Goal: Check status: Check status

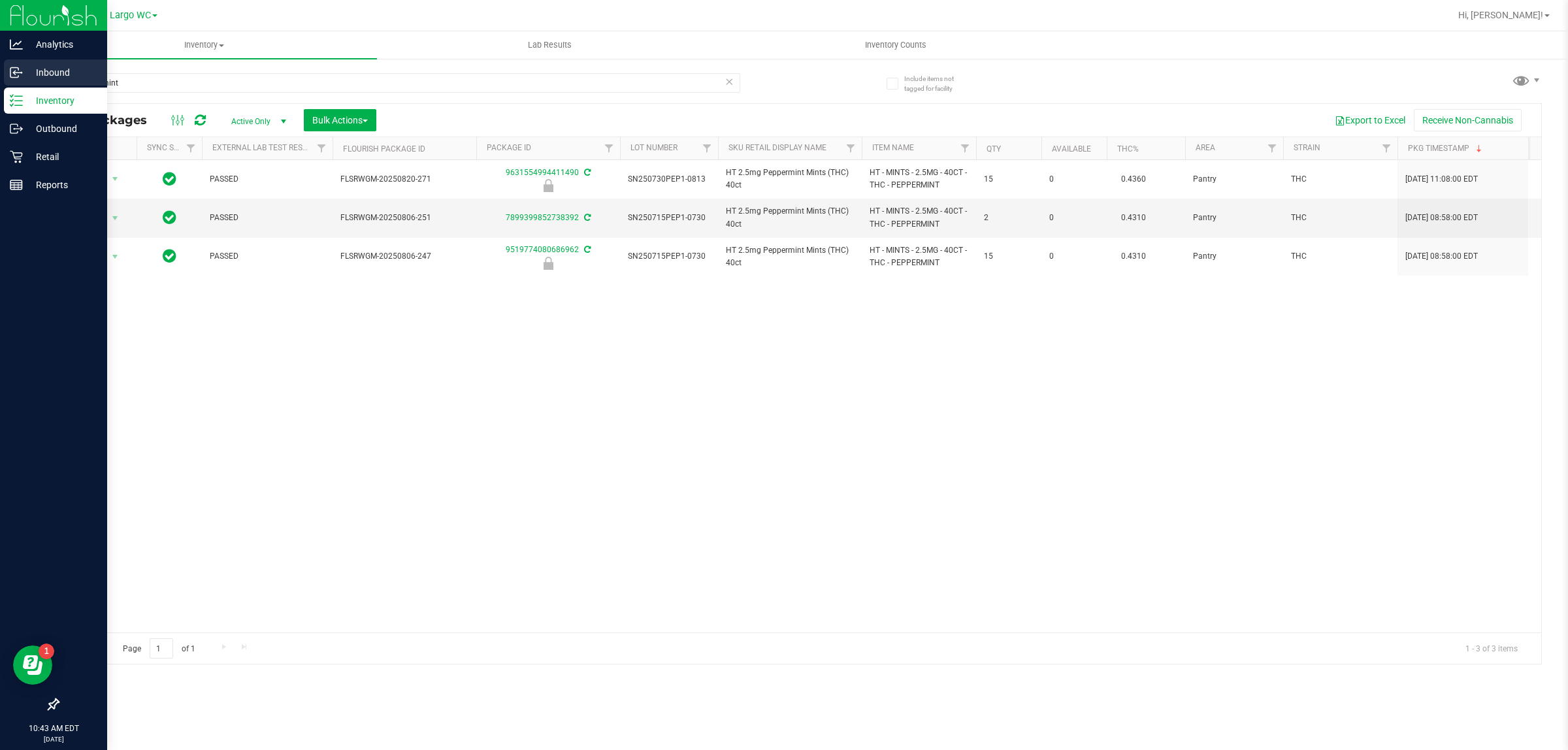
drag, startPoint x: 127, startPoint y: 82, endPoint x: 30, endPoint y: 76, distance: 97.2
click at [36, 76] on div "Include items not tagged for facility peppermint All Packages Active Only Activ…" at bounding box center [799, 257] width 1537 height 398
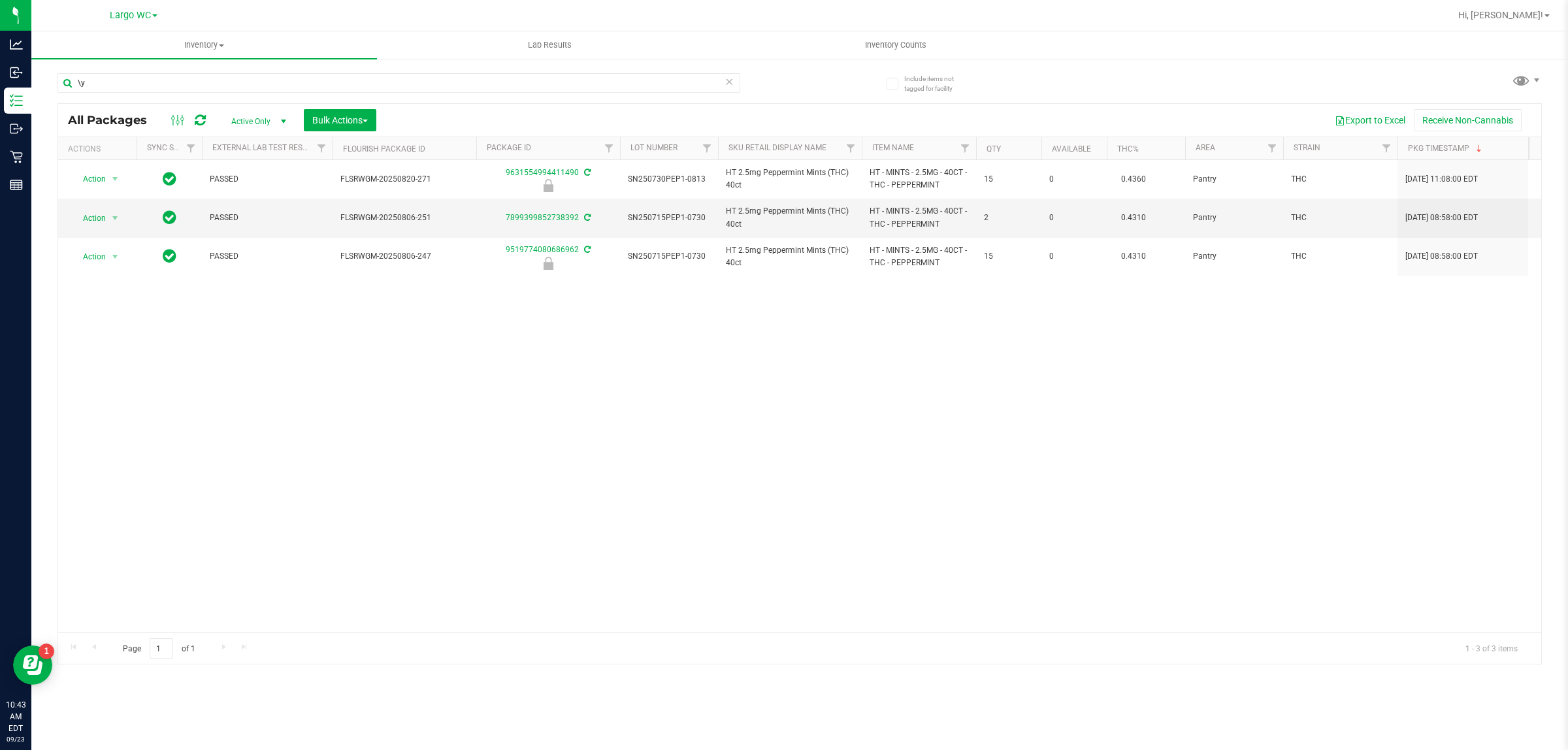
type input "\"
type input "yuzu"
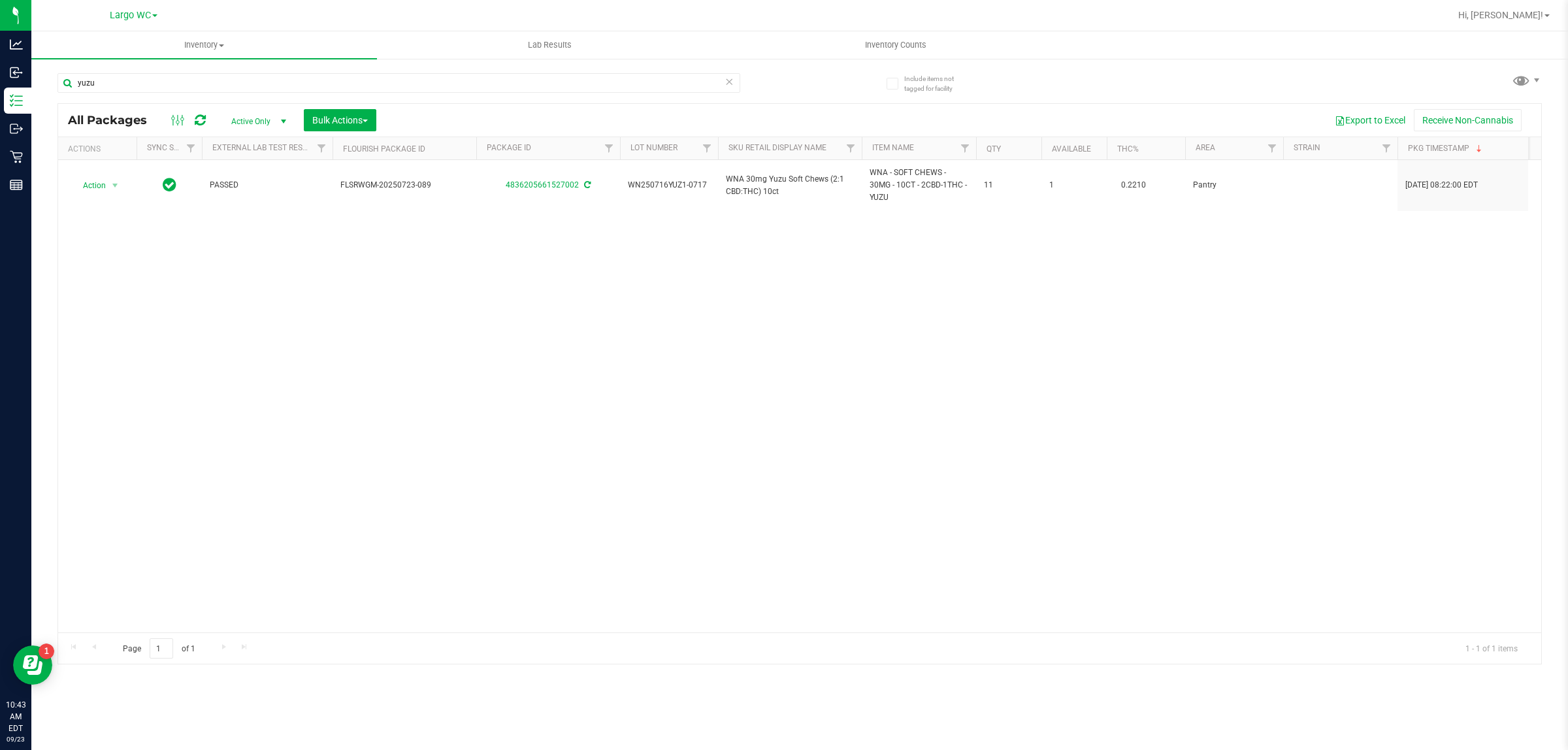
click at [1119, 402] on div "Action Action Adjust qty Create package Edit attributes Global inventory Locate…" at bounding box center [800, 396] width 1483 height 472
click at [1195, 527] on div "Action Action Adjust qty Create package Edit attributes Global inventory Locate…" at bounding box center [800, 396] width 1483 height 472
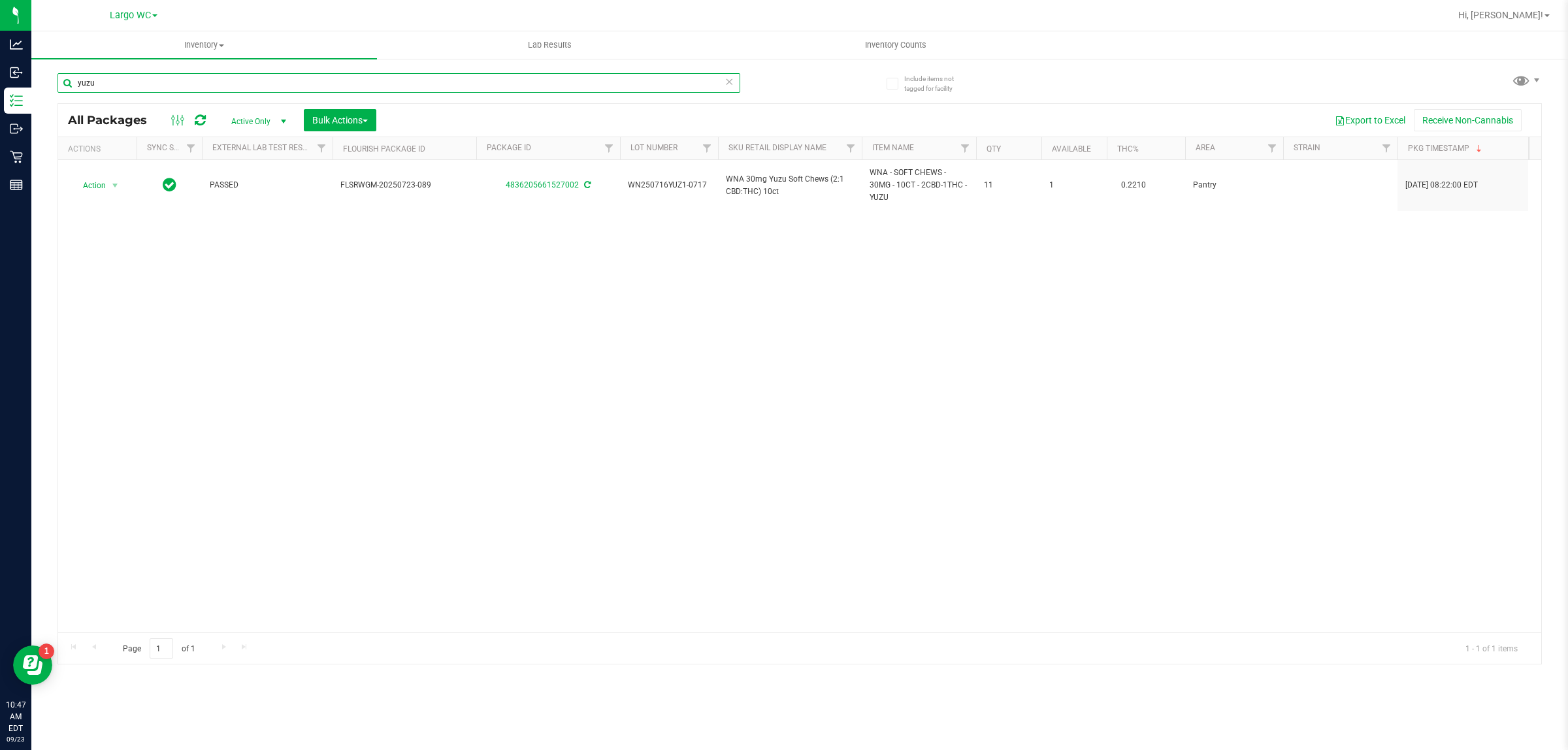
drag, startPoint x: 118, startPoint y: 89, endPoint x: 59, endPoint y: 86, distance: 59.1
click at [59, 86] on input "yuzu" at bounding box center [399, 83] width 683 height 20
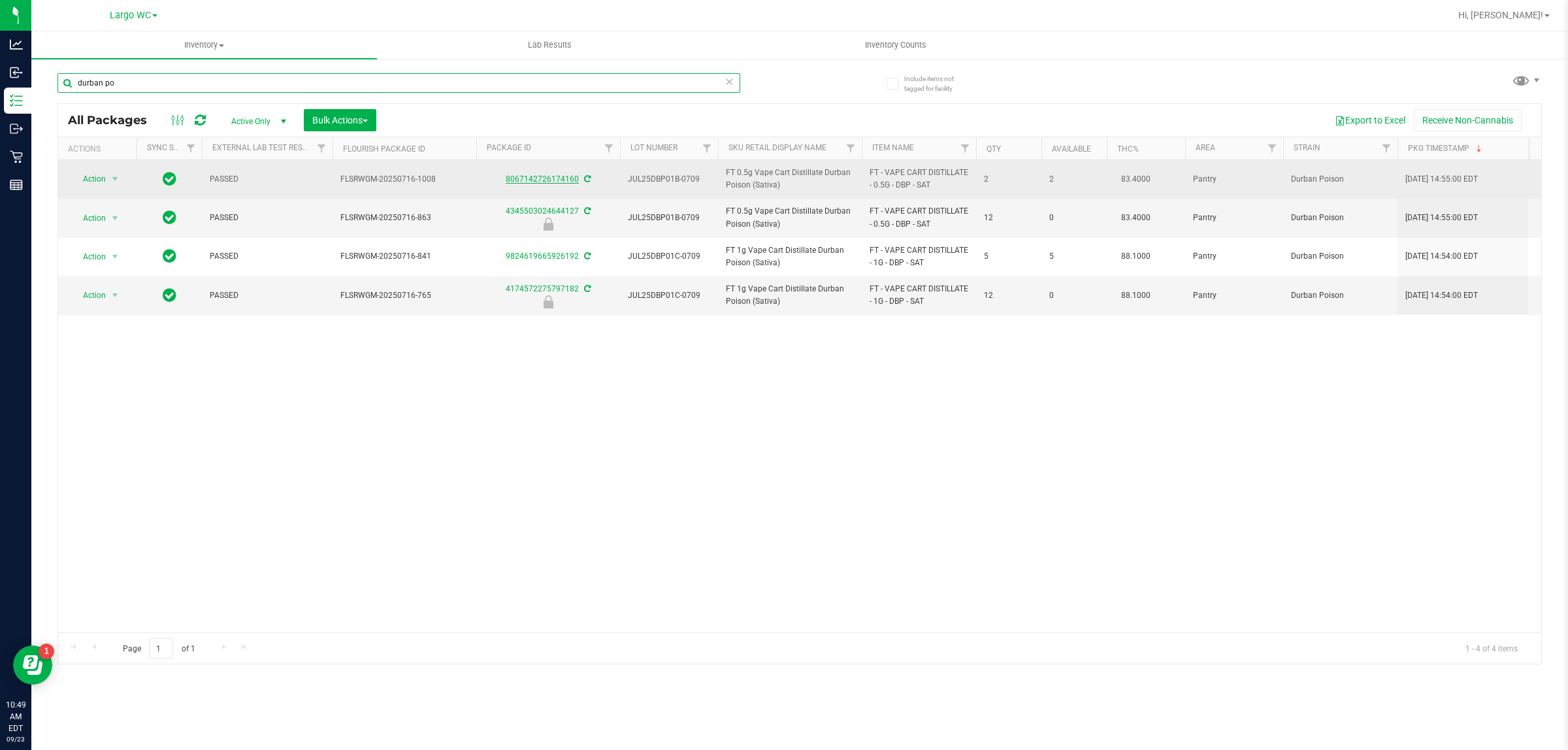
type input "durban po"
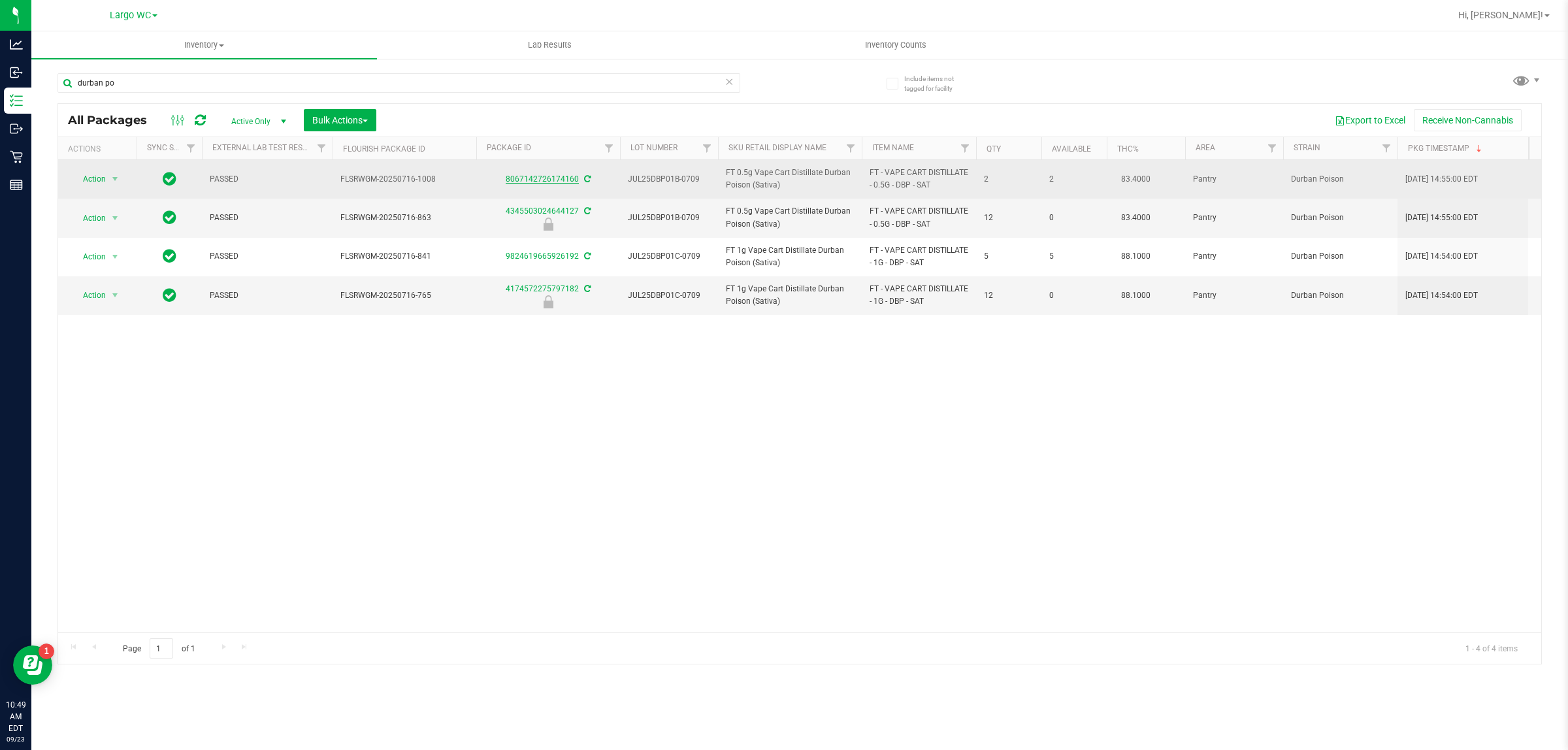
click at [550, 178] on link "8067142726174160" at bounding box center [542, 178] width 73 height 9
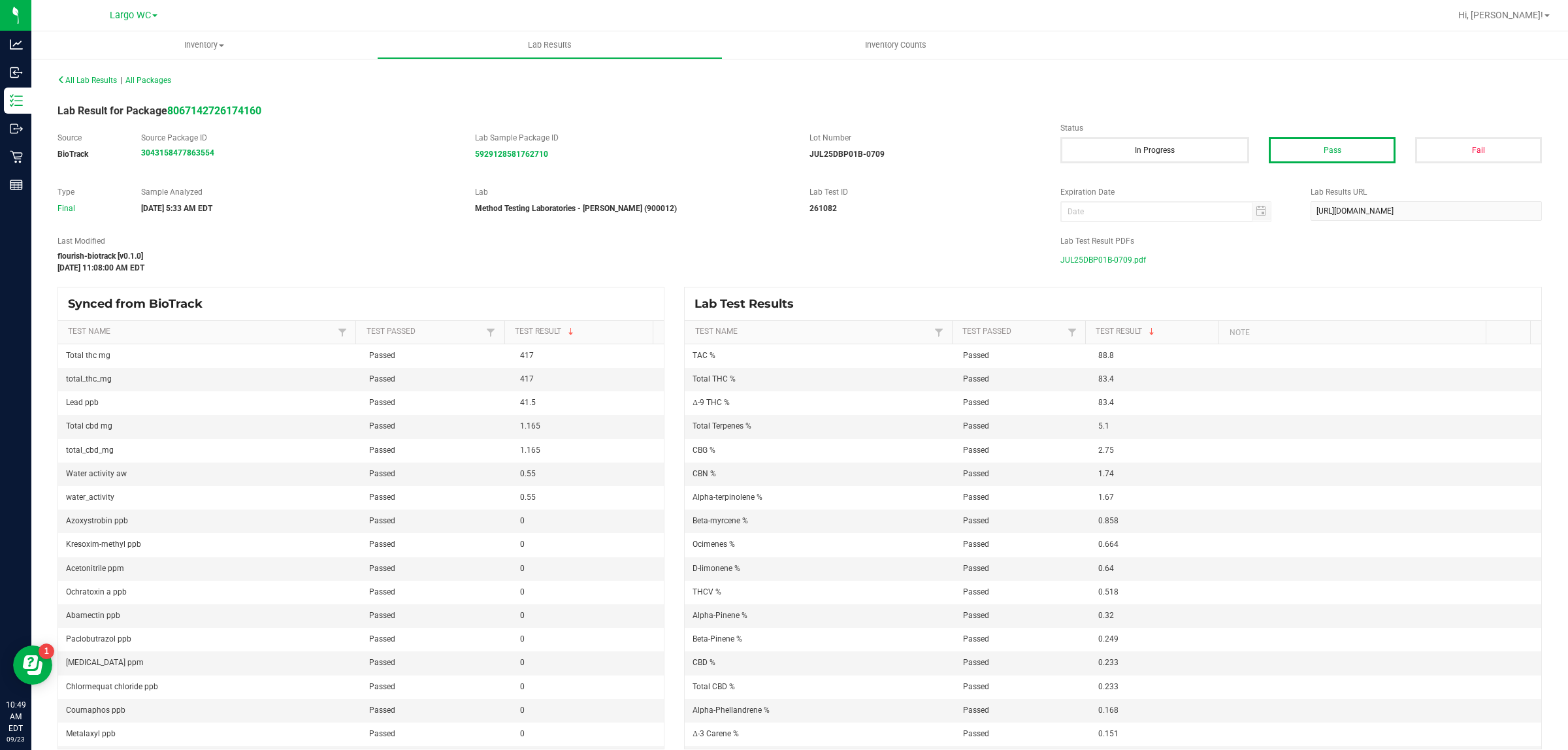
click at [1098, 262] on span "JUL25DBP01B-0709.pdf" at bounding box center [1103, 260] width 85 height 20
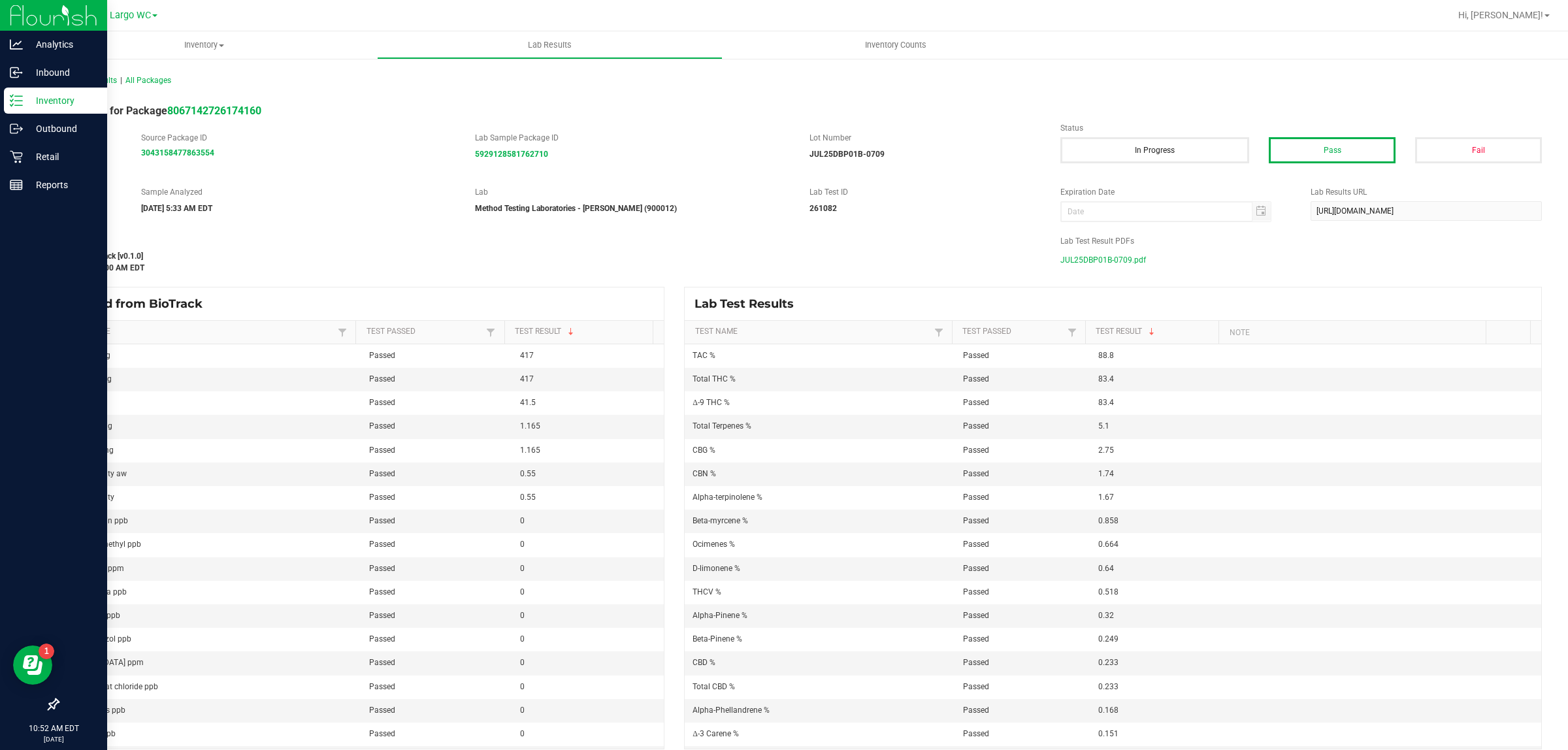
click at [82, 95] on p "Inventory" at bounding box center [62, 100] width 78 height 16
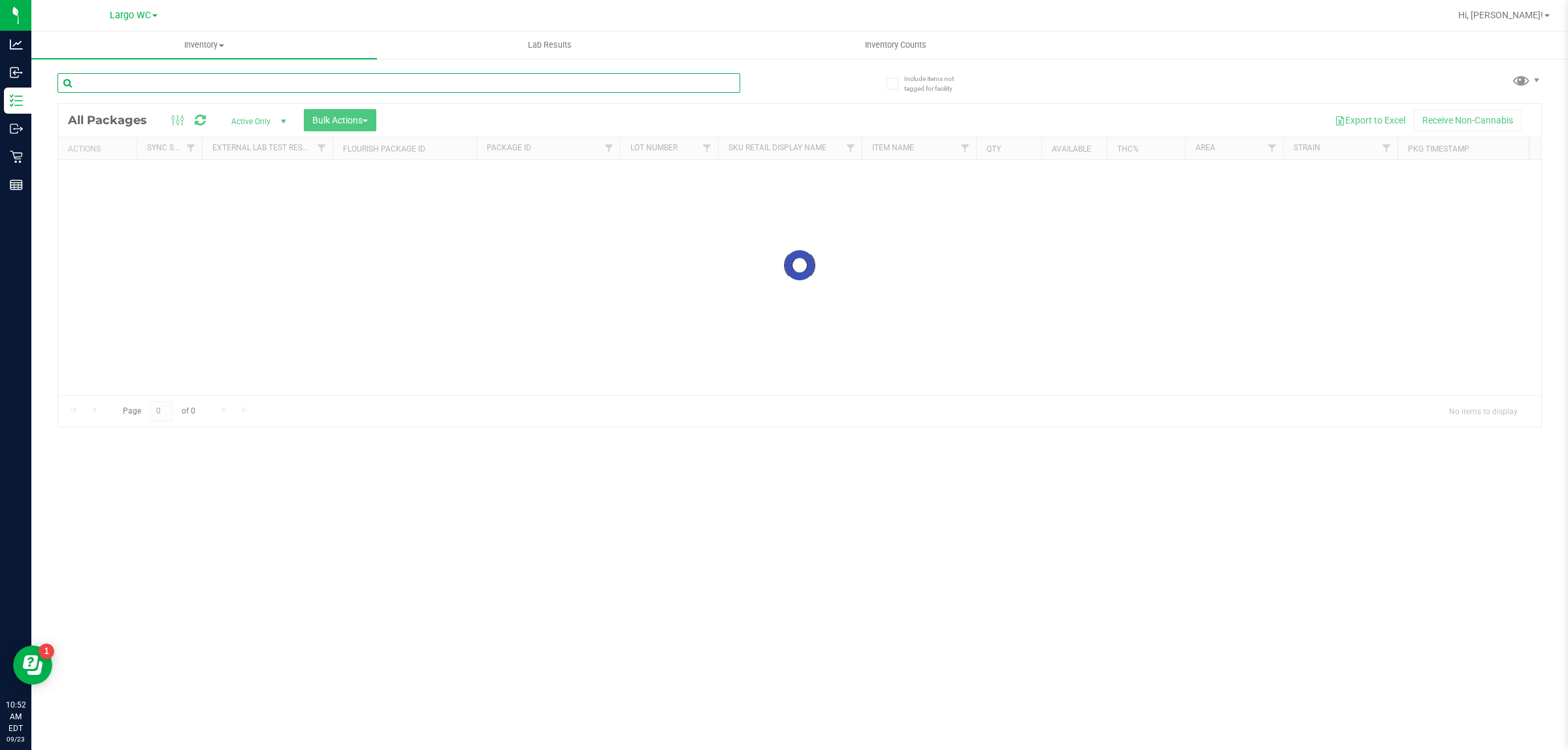
click at [183, 85] on input "text" at bounding box center [399, 83] width 683 height 20
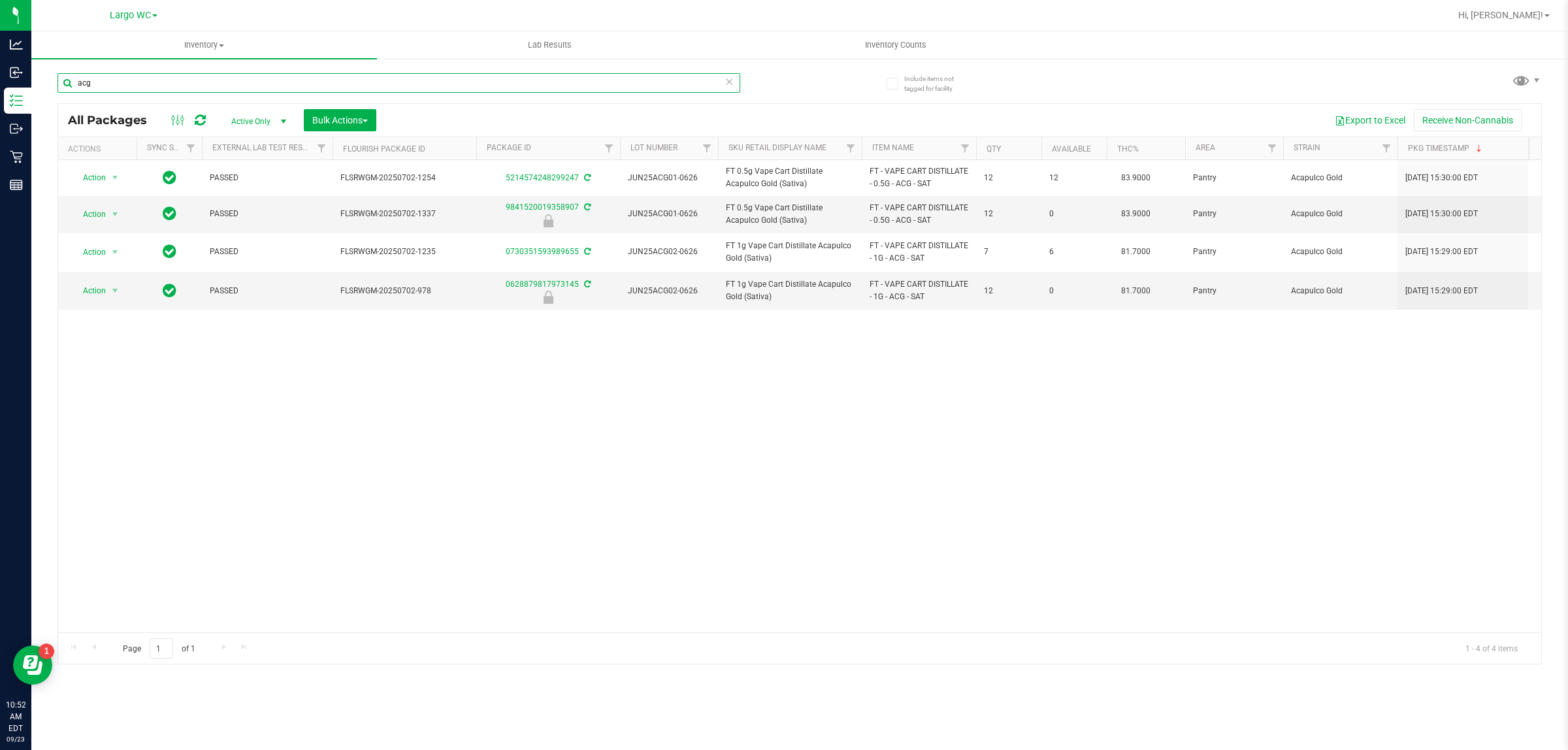
type input "acg"
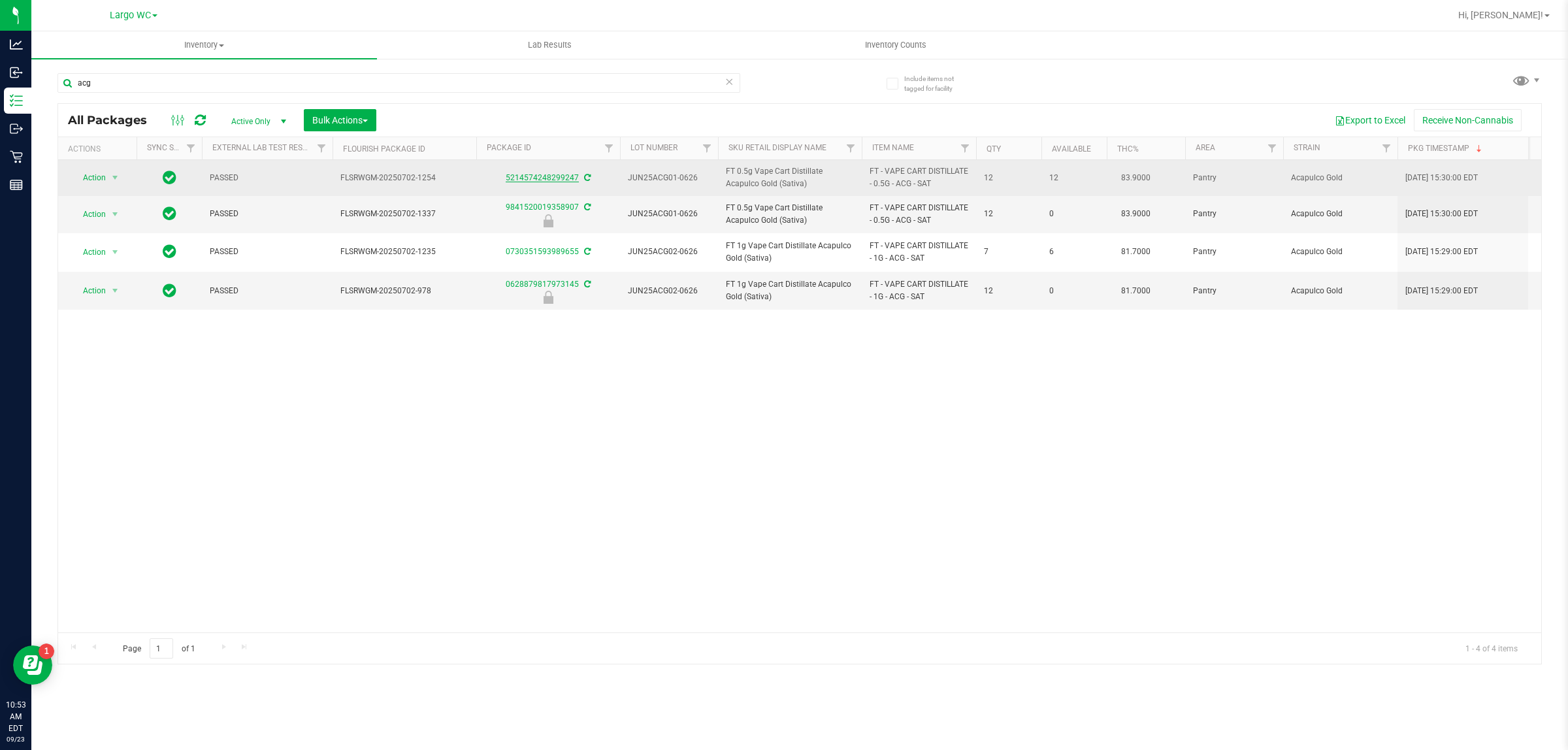
click at [543, 181] on link "5214574248299247" at bounding box center [542, 177] width 73 height 9
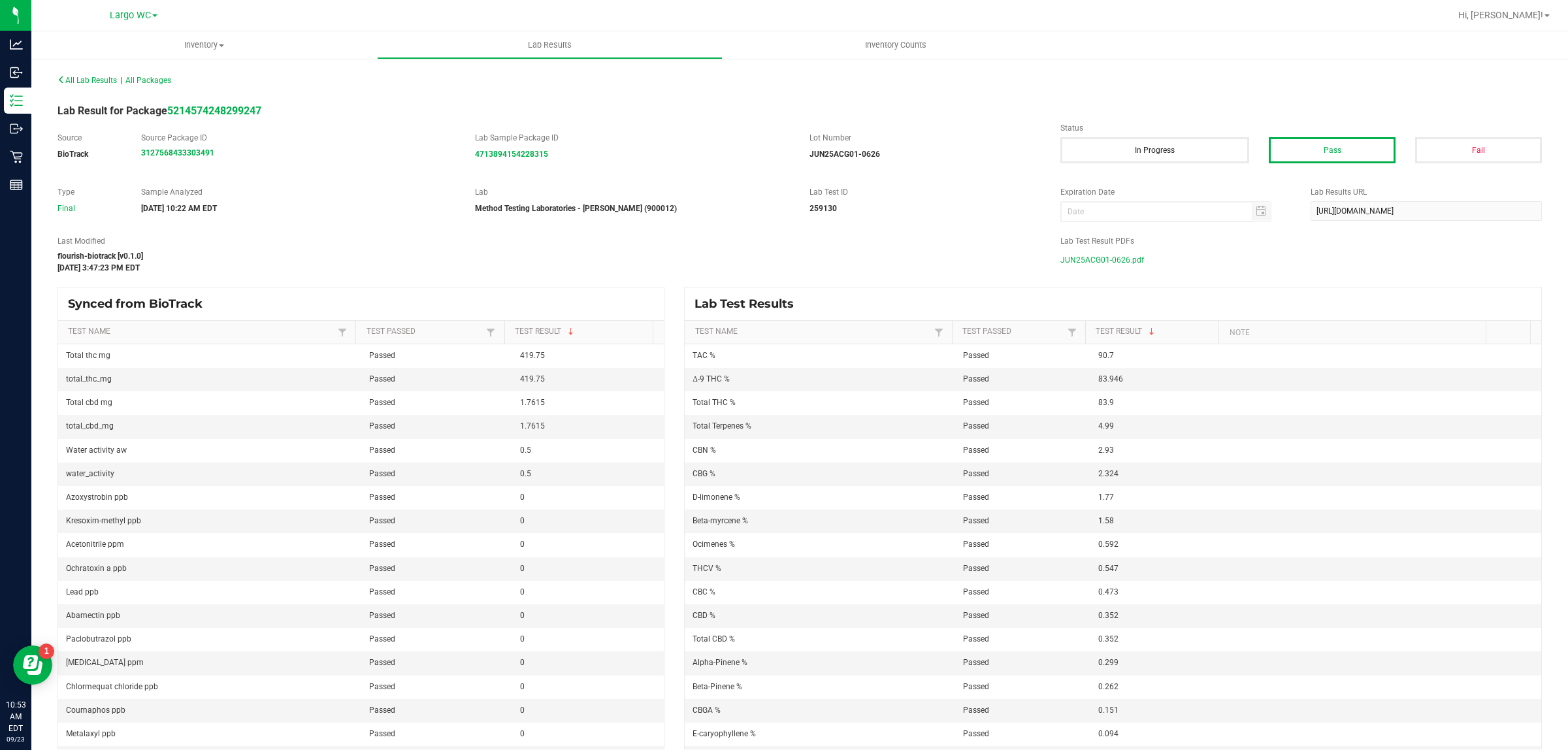
click at [1109, 259] on span "JUN25ACG01-0626.pdf" at bounding box center [1102, 260] width 84 height 20
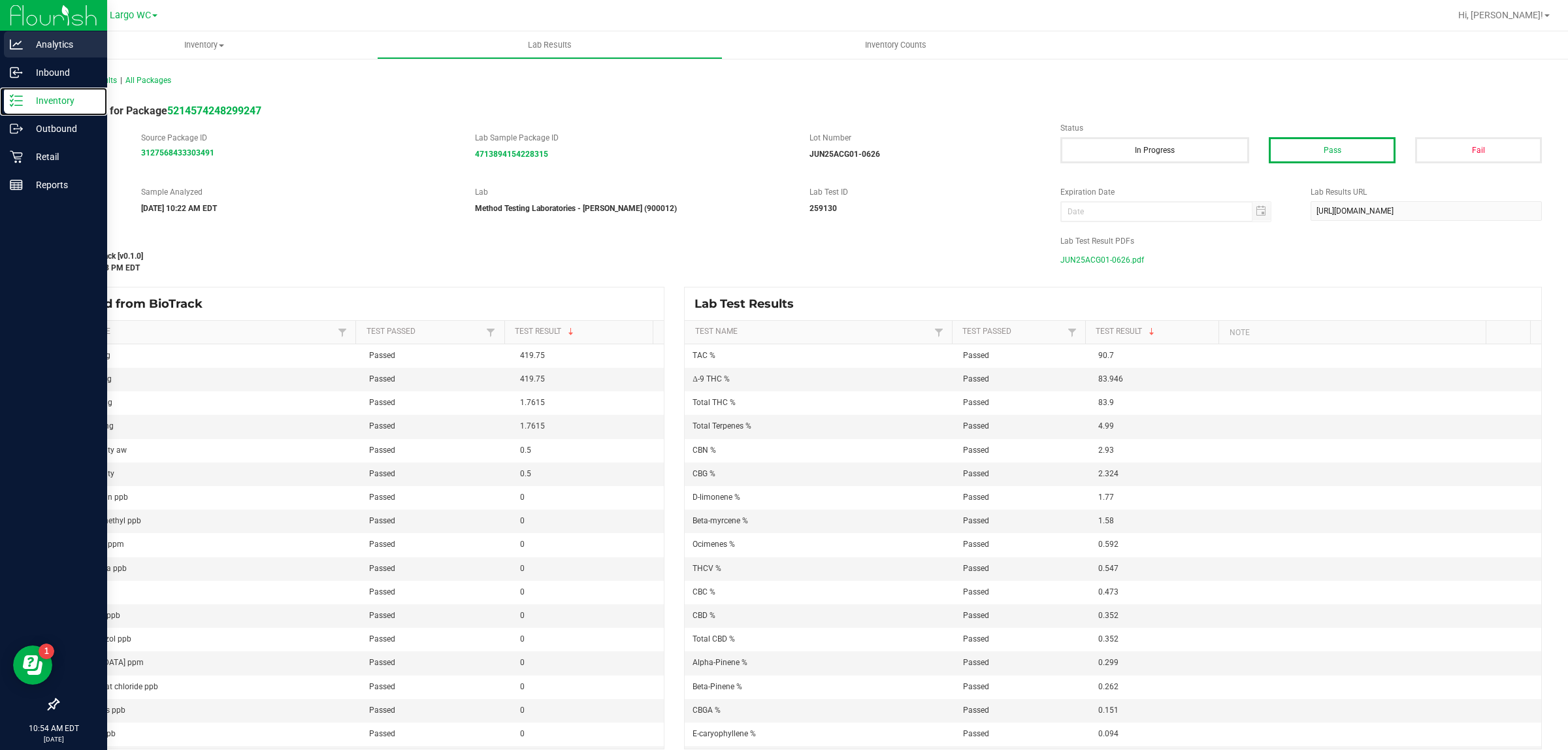
click at [62, 101] on p "Inventory" at bounding box center [62, 100] width 78 height 16
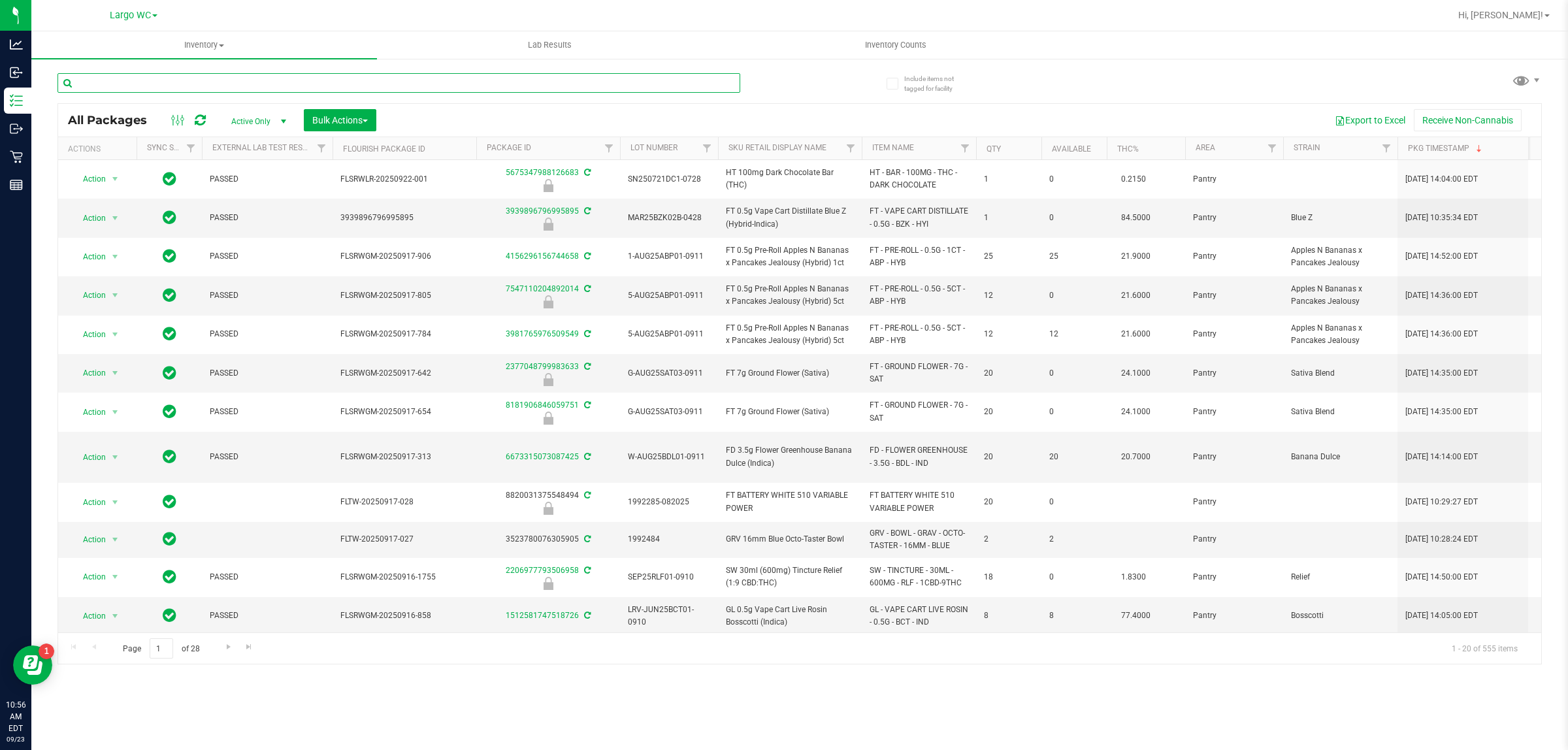
click at [134, 92] on input "text" at bounding box center [399, 83] width 683 height 20
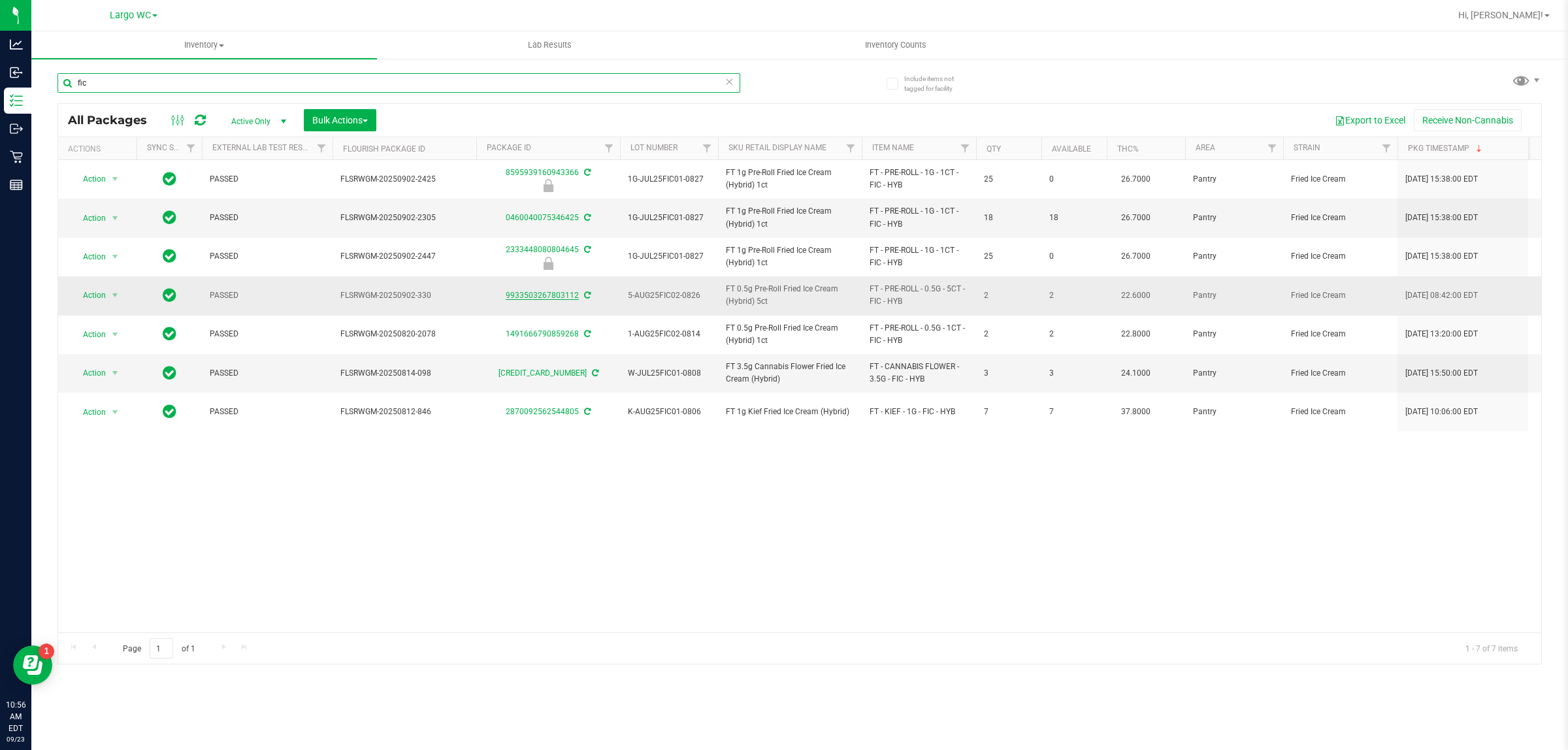
type input "fic"
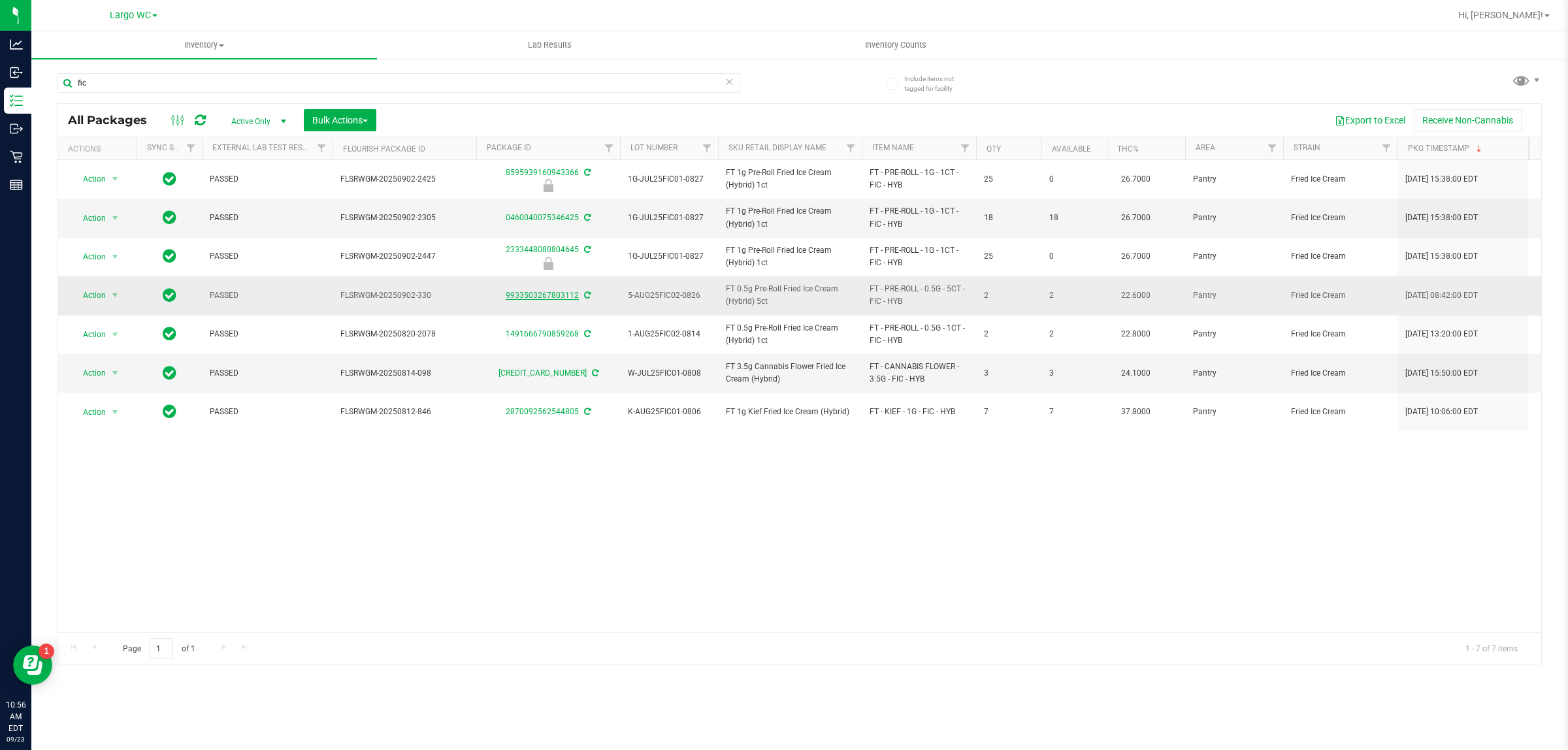
click at [550, 297] on link "9933503267803112" at bounding box center [542, 295] width 73 height 9
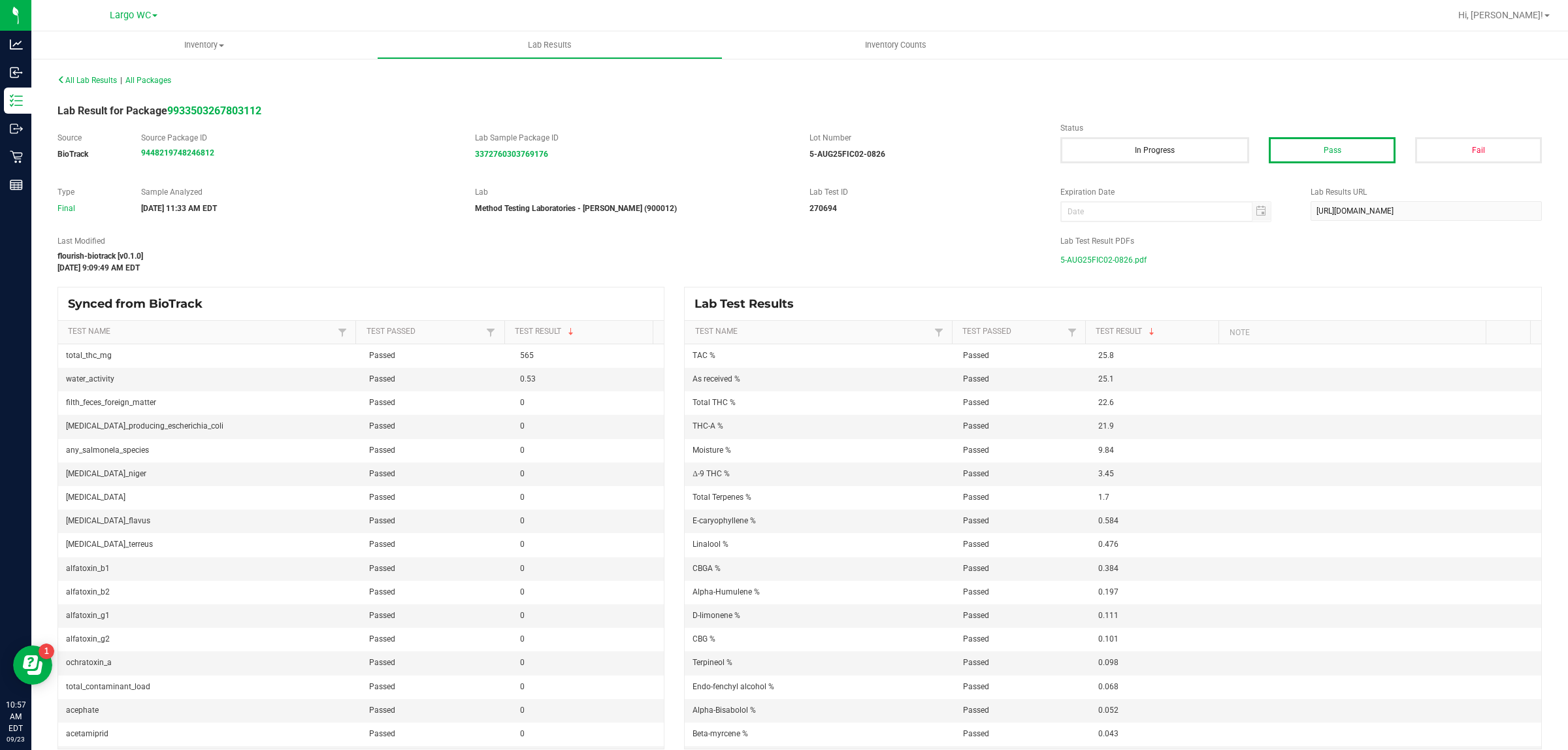
click at [1124, 262] on span "5-AUG25FIC02-0826.pdf" at bounding box center [1103, 260] width 86 height 20
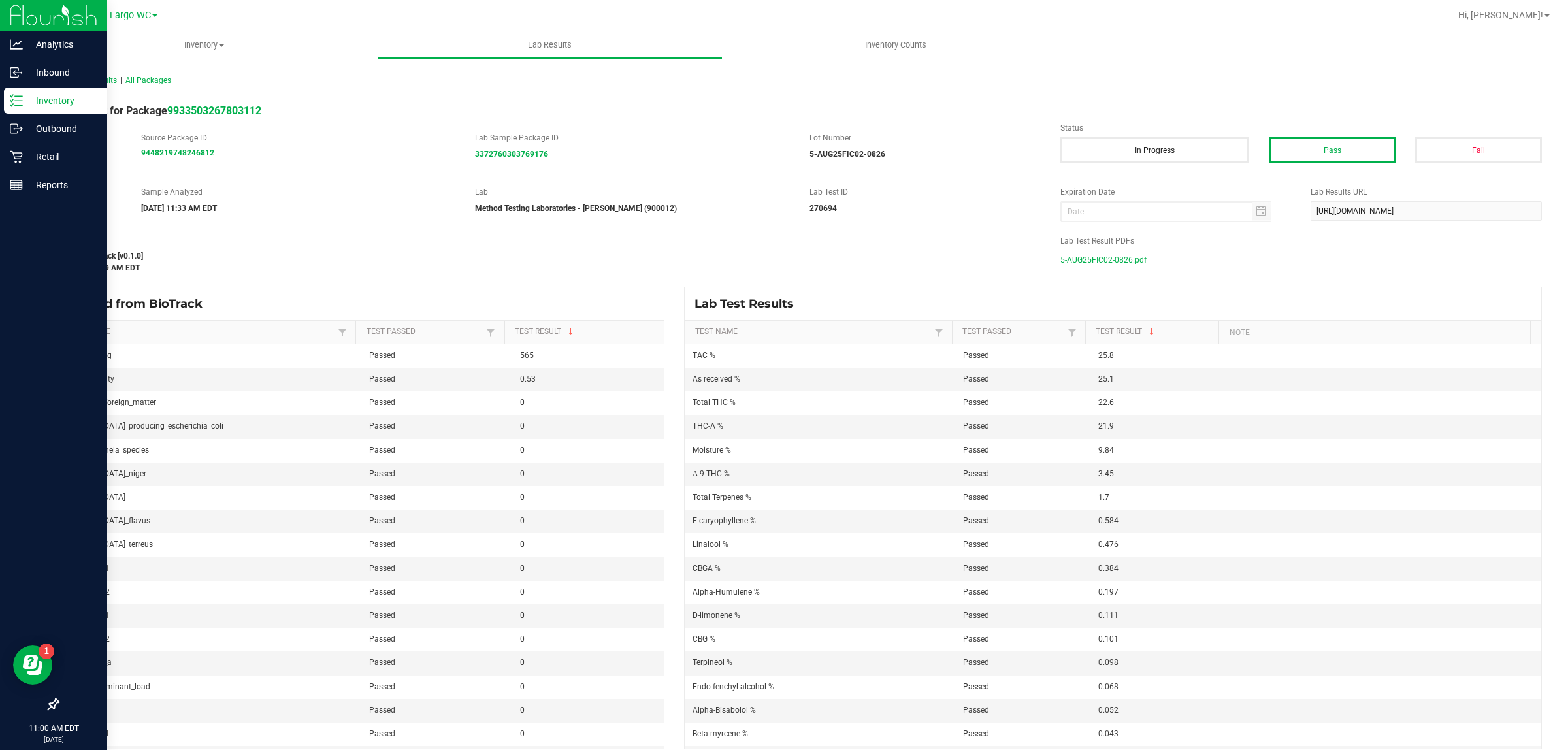
click at [53, 96] on p "Inventory" at bounding box center [62, 100] width 78 height 16
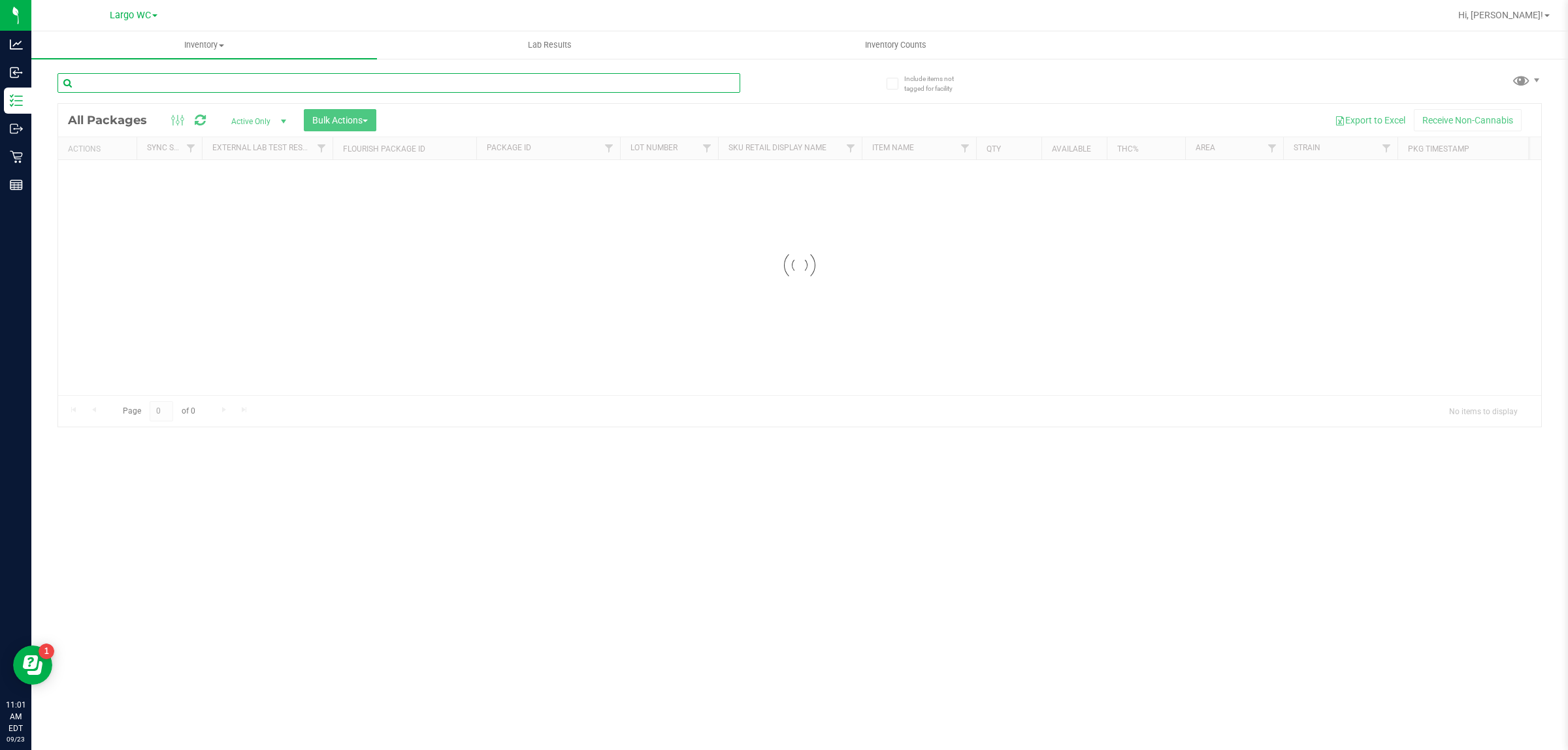
click at [201, 83] on input "text" at bounding box center [399, 83] width 683 height 20
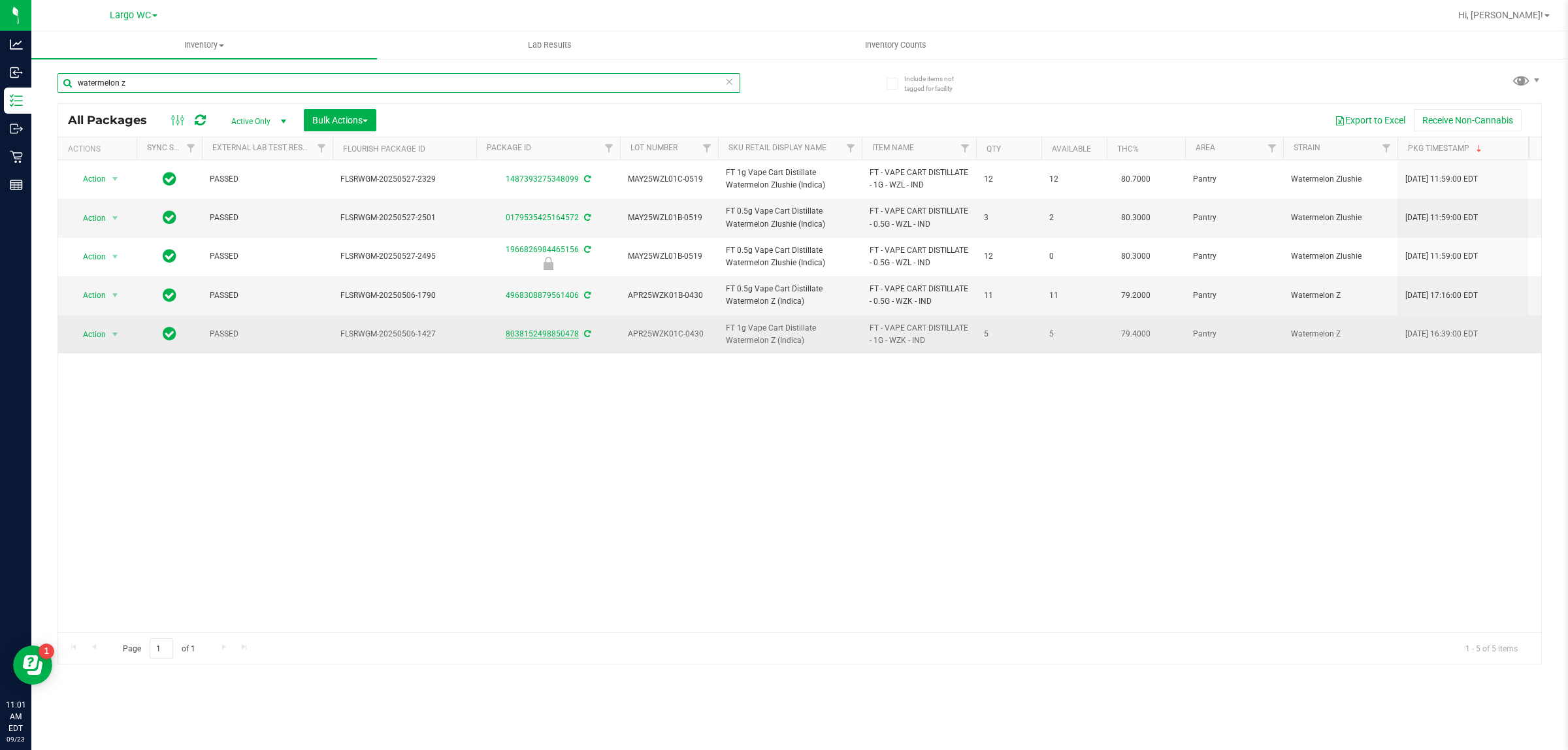
type input "watermelon z"
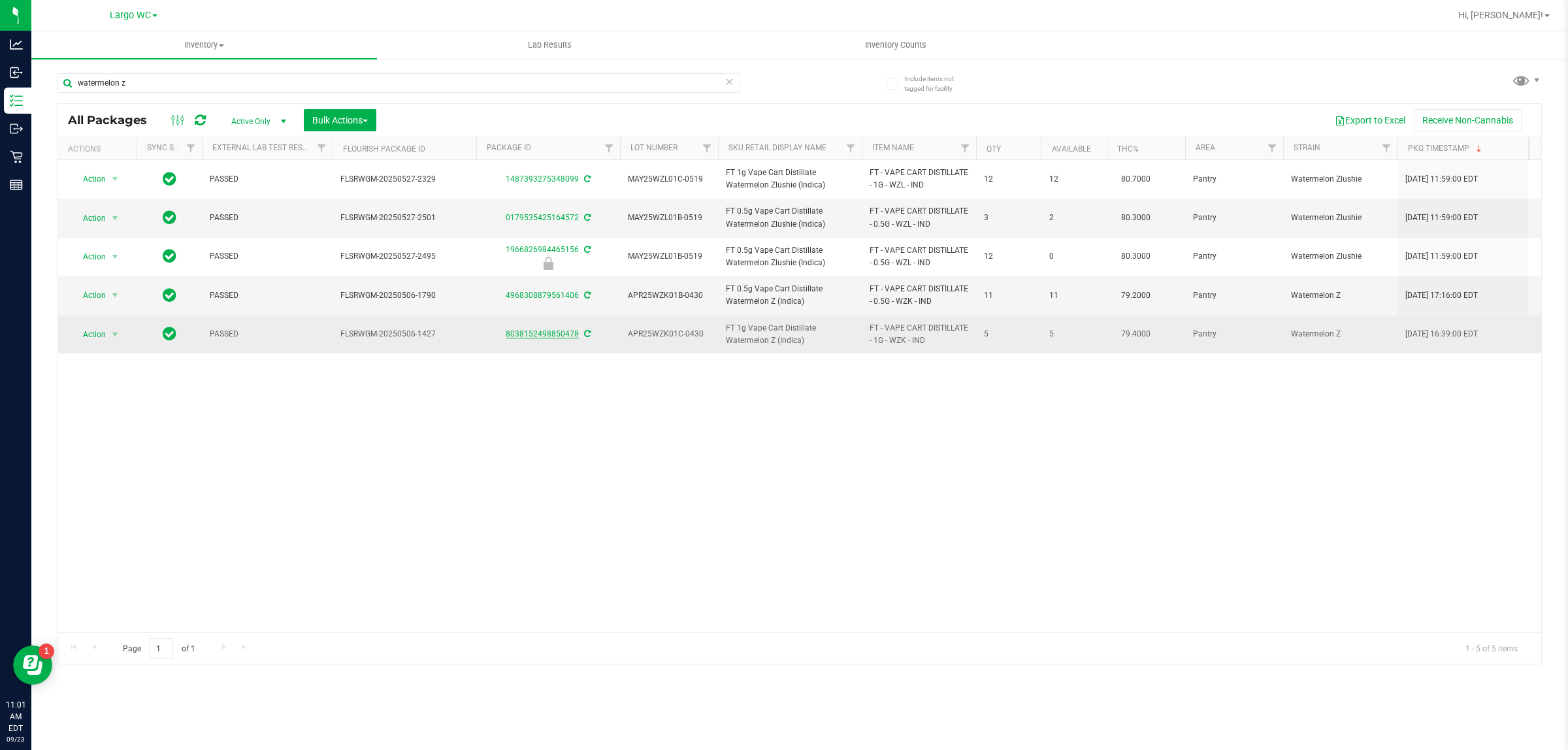
click at [530, 332] on link "8038152498850478" at bounding box center [542, 333] width 73 height 9
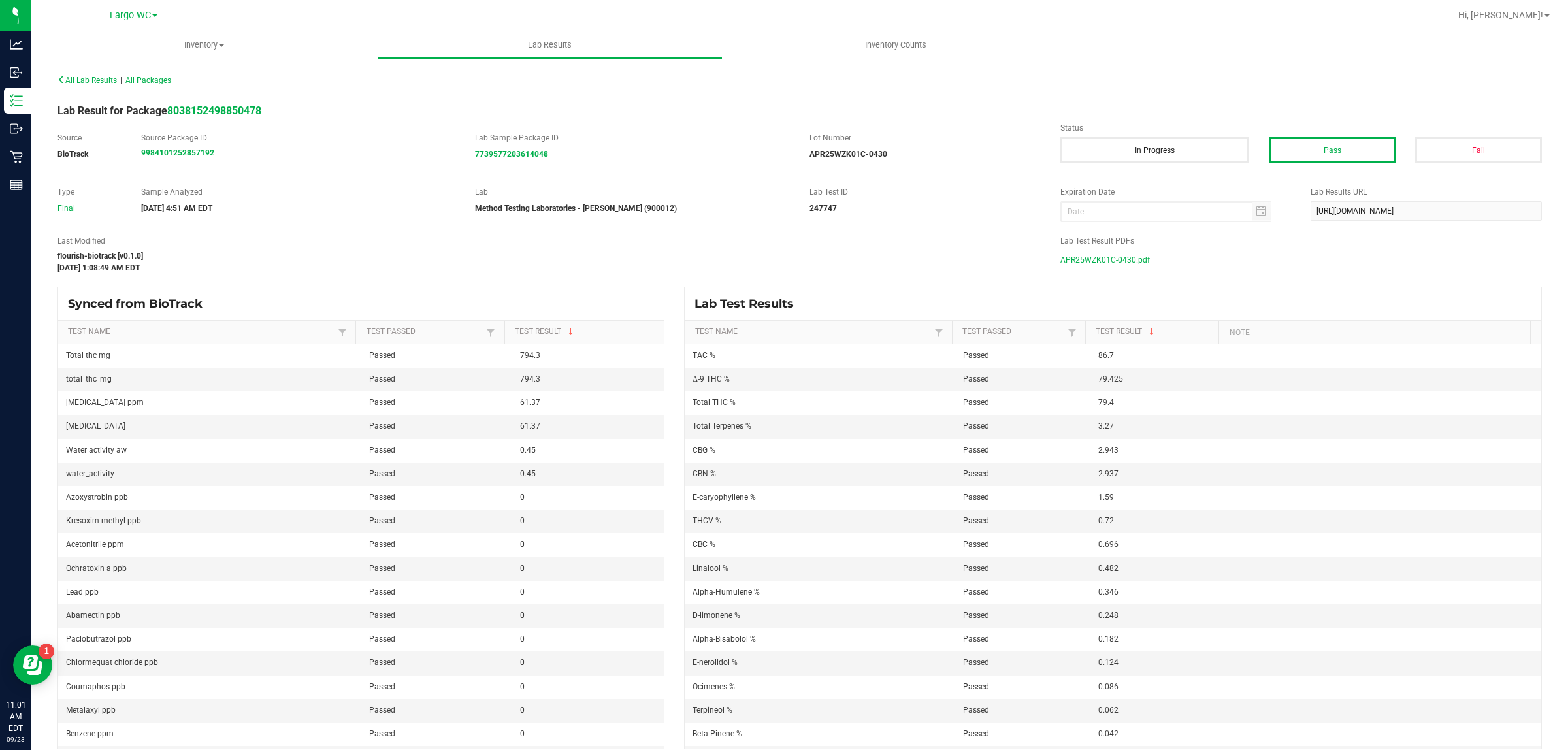
click at [1130, 268] on span "APR25WZK01C-0430.pdf" at bounding box center [1105, 260] width 90 height 20
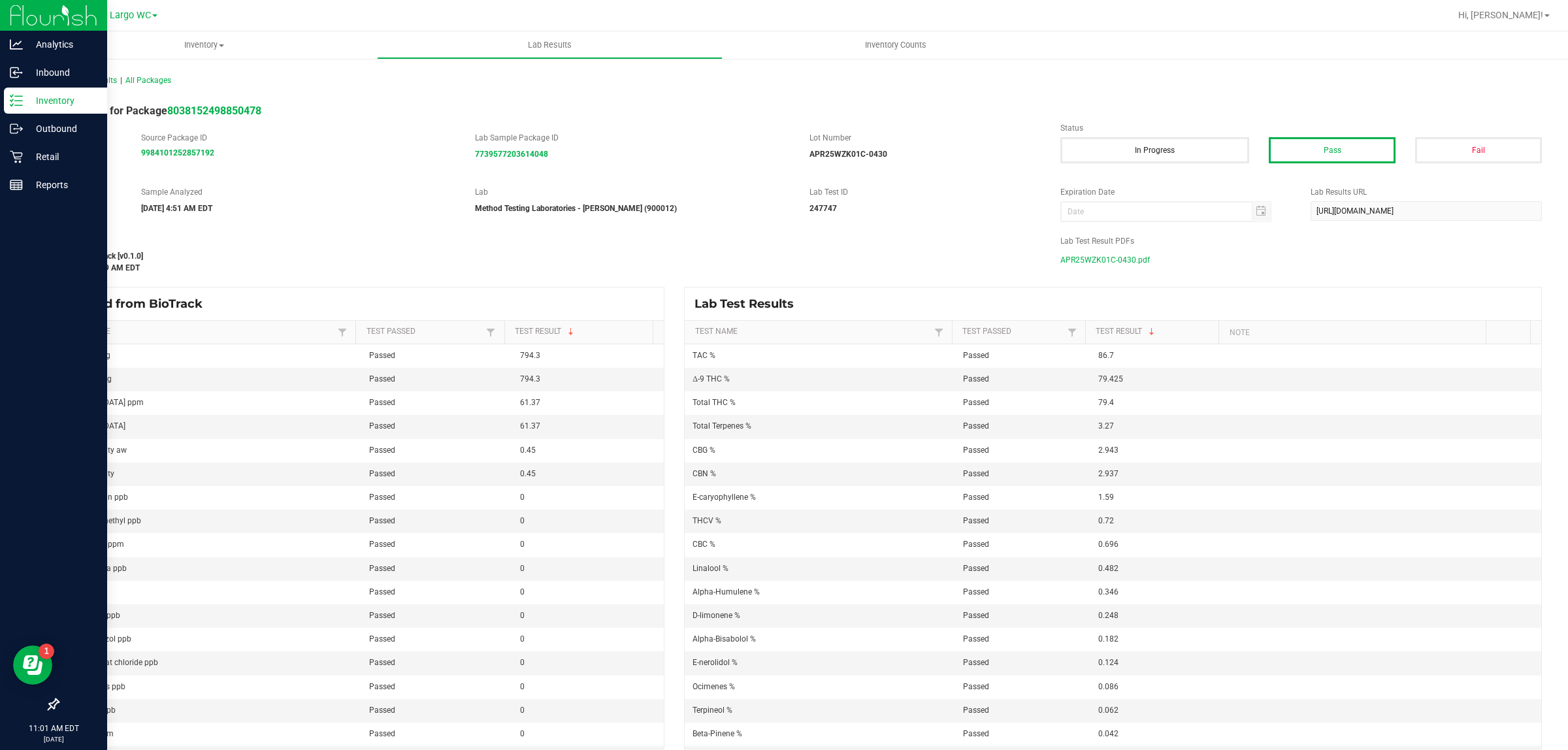
click at [62, 97] on p "Inventory" at bounding box center [62, 100] width 78 height 16
